Goal: Information Seeking & Learning: Learn about a topic

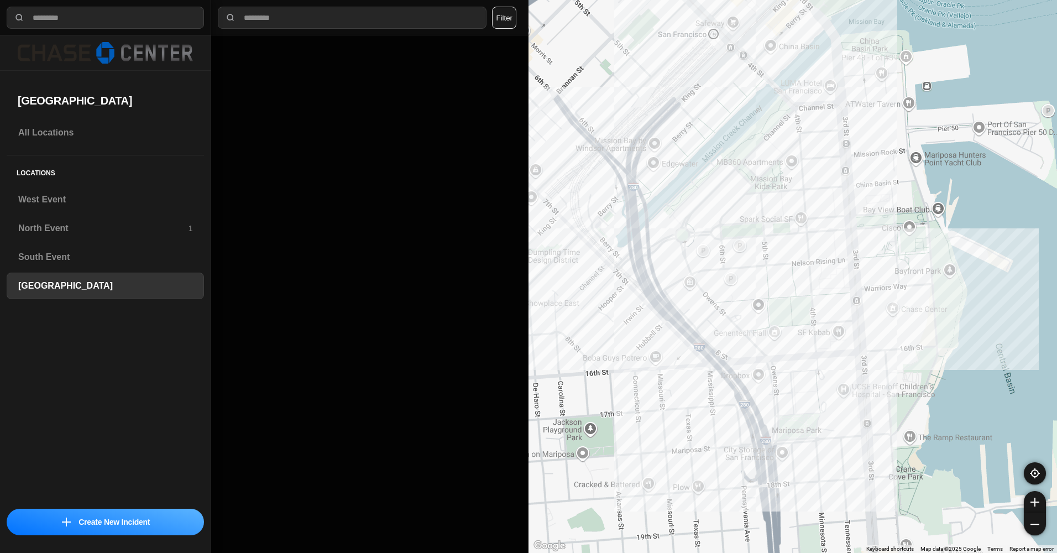
select select "*"
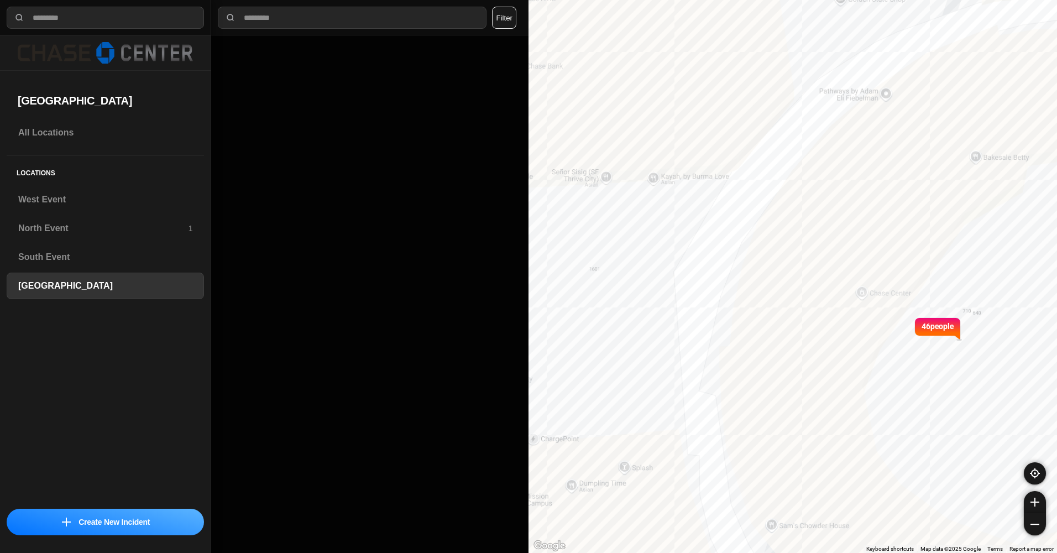
drag, startPoint x: 884, startPoint y: 265, endPoint x: 821, endPoint y: 193, distance: 95.5
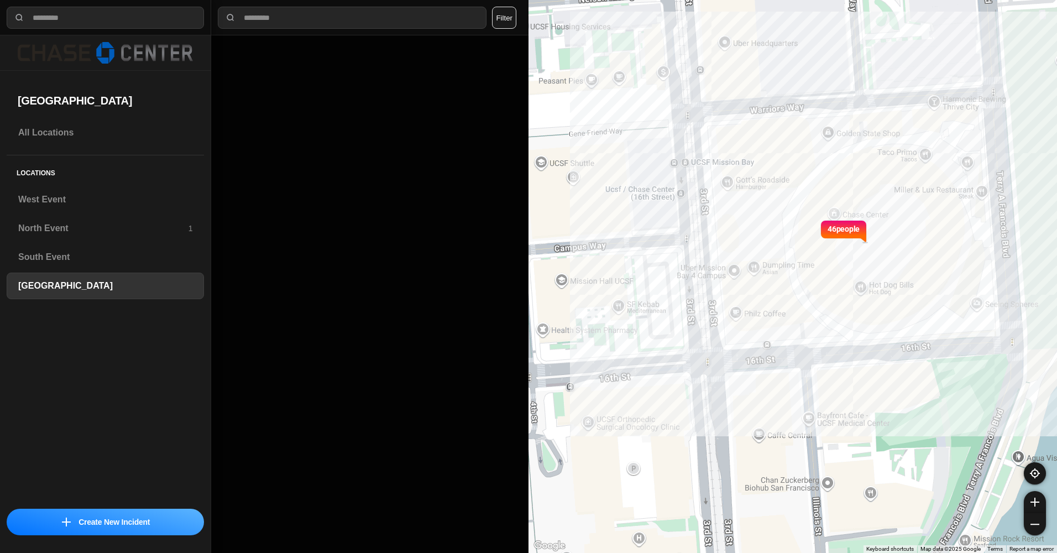
click at [841, 214] on div "46 people" at bounding box center [792, 276] width 528 height 553
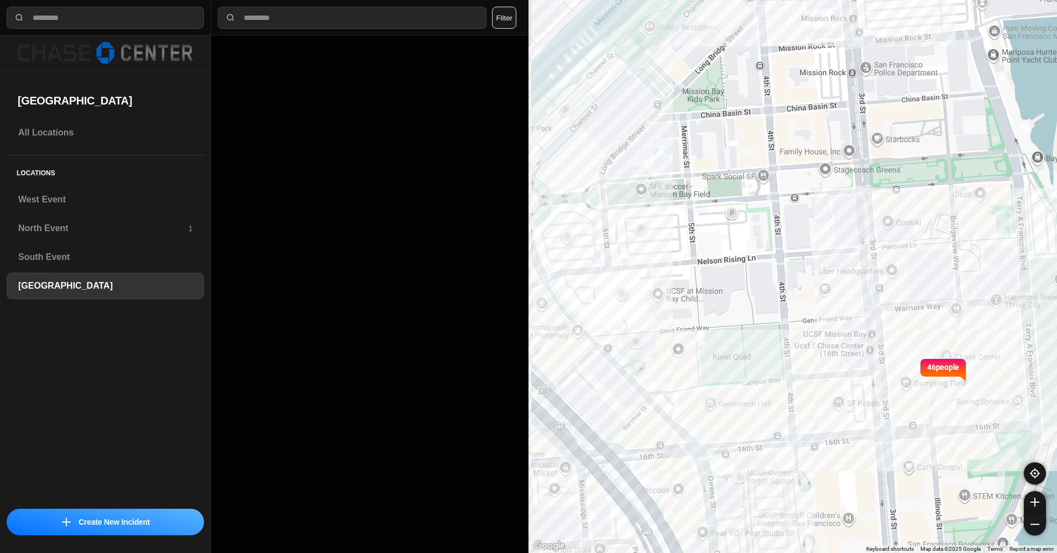
drag, startPoint x: 581, startPoint y: 177, endPoint x: 755, endPoint y: 317, distance: 223.7
click at [754, 321] on div "46 people" at bounding box center [792, 276] width 528 height 553
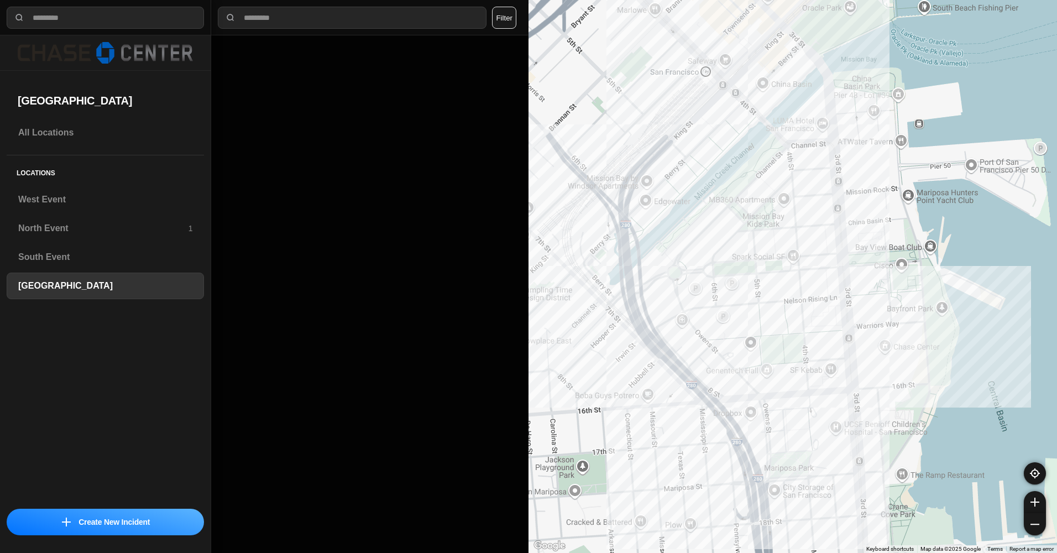
drag, startPoint x: 777, startPoint y: 289, endPoint x: 791, endPoint y: 300, distance: 17.4
click at [791, 300] on div at bounding box center [792, 276] width 528 height 553
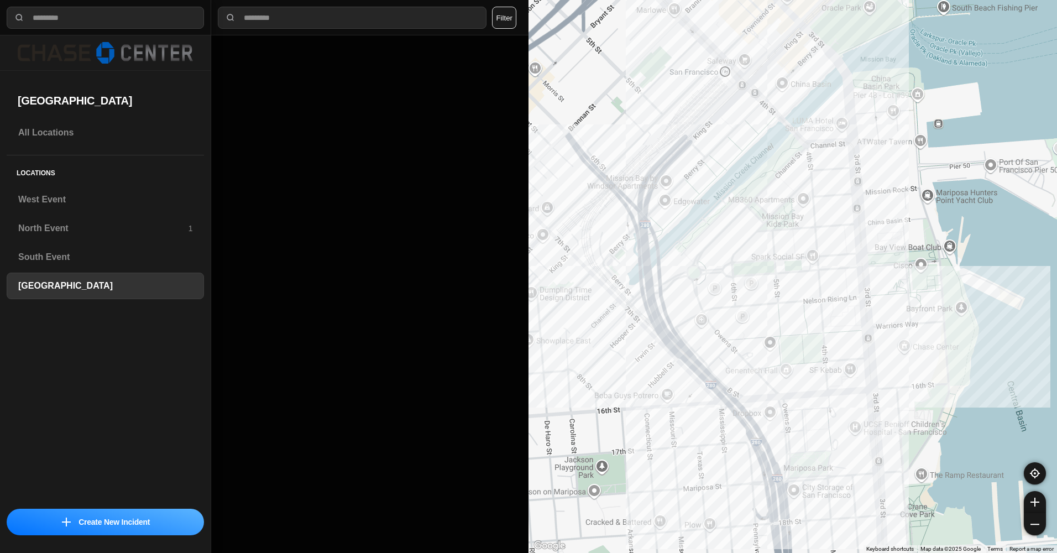
drag, startPoint x: 760, startPoint y: 285, endPoint x: 783, endPoint y: 285, distance: 23.2
click at [783, 285] on div at bounding box center [792, 276] width 528 height 553
